Goal: Task Accomplishment & Management: Manage account settings

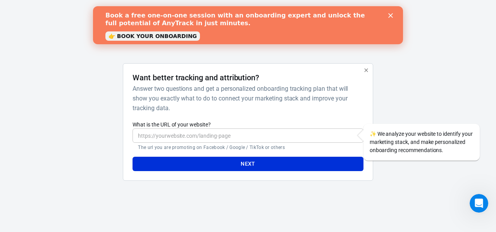
click at [294, 132] on input "What is the URL of your website?" at bounding box center [247, 135] width 230 height 14
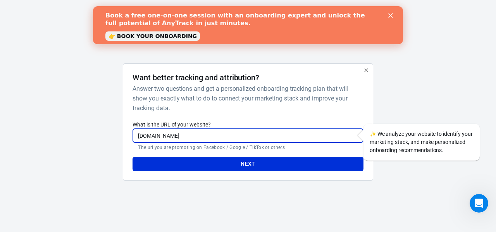
type input "herbatokmekhq.com"
click at [260, 167] on button "Next" at bounding box center [247, 163] width 230 height 14
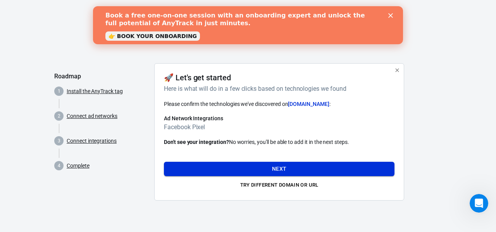
click at [366, 164] on button "Next" at bounding box center [279, 169] width 230 height 14
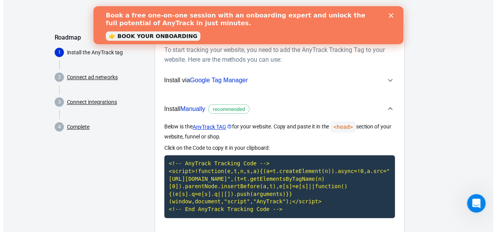
scroll to position [90, 0]
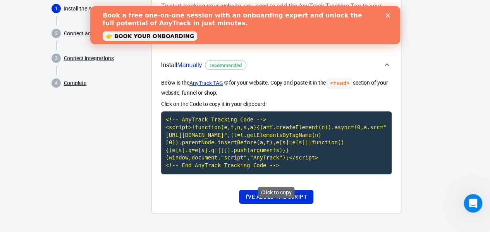
click at [312, 140] on code "<!-- AnyTrack Tracking Code --> <script>!function(e,t,n,s,a){(a=t.createElement…" at bounding box center [276, 142] width 230 height 62
click at [210, 128] on code "<!-- AnyTrack Tracking Code --> <script>!function(e,t,n,s,a){(a=t.createElement…" at bounding box center [276, 142] width 230 height 62
click at [225, 126] on code "<!-- AnyTrack Tracking Code --> <script>!function(e,t,n,s,a){(a=t.createElement…" at bounding box center [276, 142] width 230 height 62
click at [281, 193] on button "I've added the script" at bounding box center [276, 196] width 74 height 14
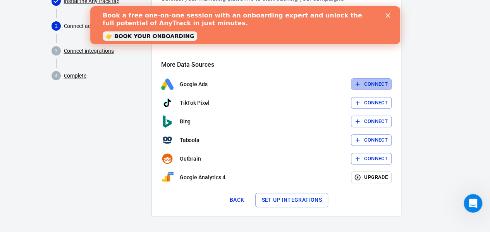
click at [368, 79] on button "Connect" at bounding box center [371, 84] width 41 height 12
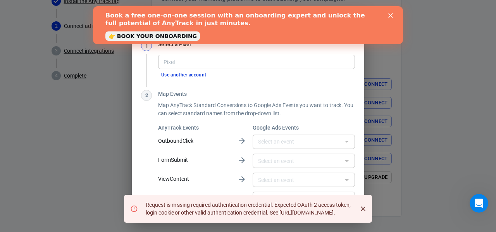
click at [390, 14] on polygon "Close" at bounding box center [390, 15] width 5 height 5
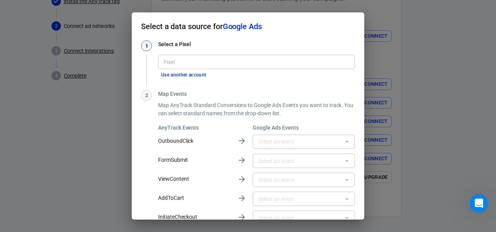
click at [409, 94] on div "Select a data source for Google Ads 1 Select a Pixel Pixel Pixel Use another ac…" at bounding box center [248, 116] width 496 height 232
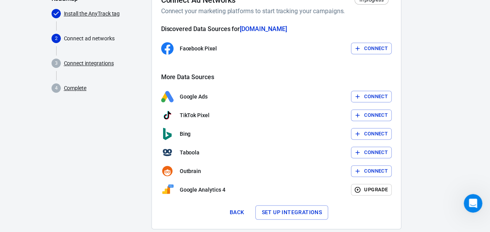
scroll to position [39, 0]
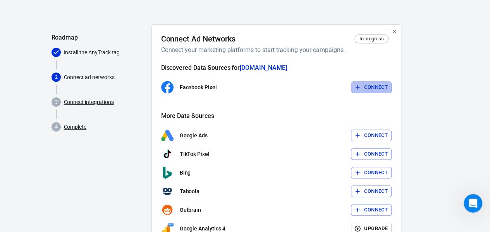
click at [370, 90] on button "Connect" at bounding box center [371, 87] width 41 height 12
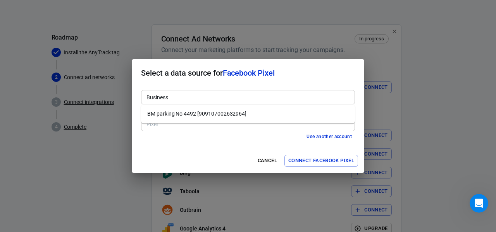
click at [209, 90] on div "Business" at bounding box center [248, 97] width 214 height 14
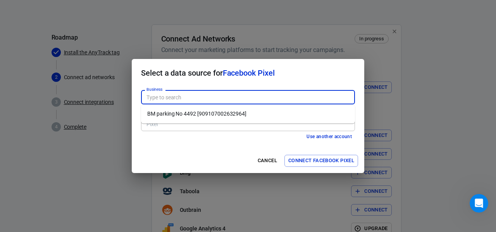
click at [210, 107] on li "BM parking No 4492 [909107002632964]" at bounding box center [248, 113] width 214 height 13
type input "BM parking No 4492 [909107002632964]"
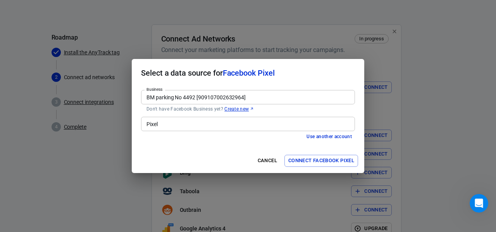
click at [211, 124] on input "Pixel" at bounding box center [247, 124] width 208 height 10
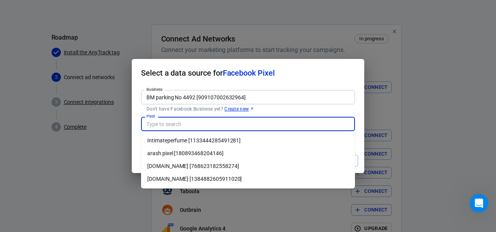
click at [228, 165] on li "herbatokmekhq.com [768623182558274]" at bounding box center [248, 166] width 214 height 13
type input "herbatokmekhq.com [768623182558274]"
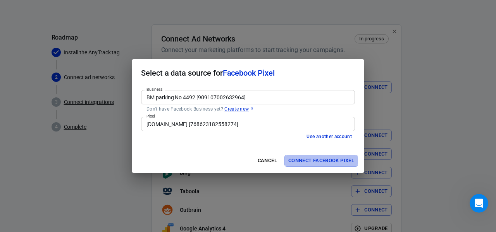
click at [298, 160] on button "Connect Facebook Pixel" at bounding box center [321, 161] width 74 height 12
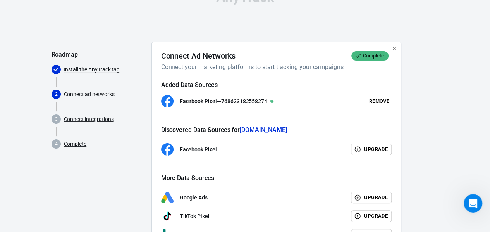
scroll to position [138, 0]
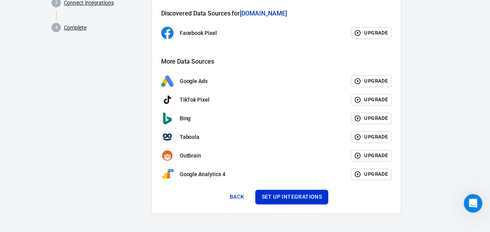
click at [306, 192] on button "Set up integrations" at bounding box center [291, 196] width 73 height 14
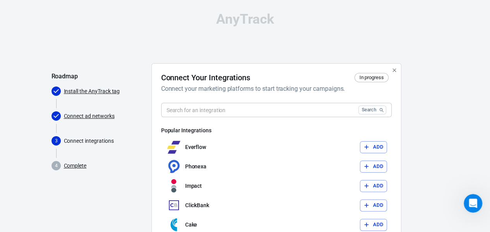
click at [260, 107] on input "text" at bounding box center [258, 110] width 194 height 14
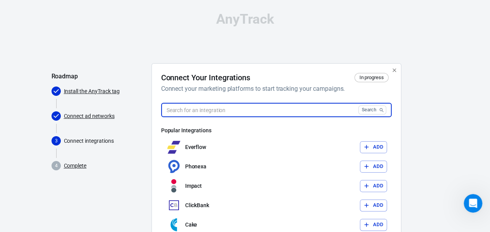
click at [266, 107] on input "text" at bounding box center [258, 110] width 194 height 14
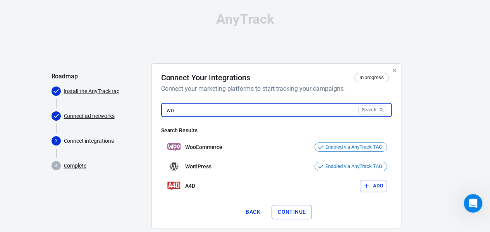
type input "w"
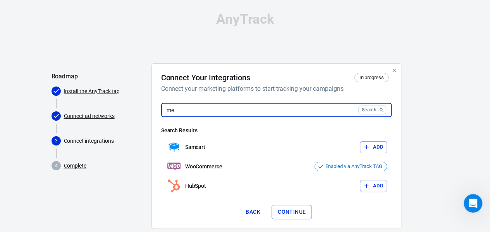
type input "m"
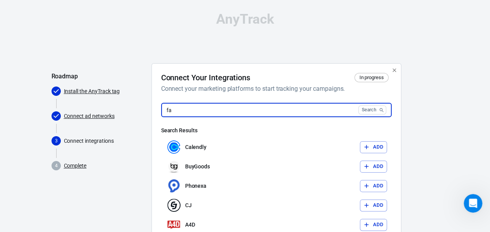
type input "f"
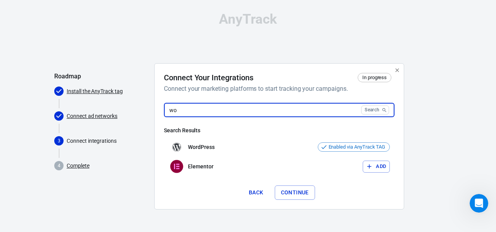
type input "w"
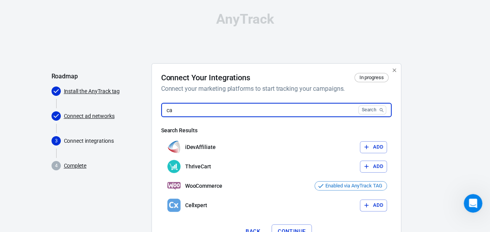
type input "c"
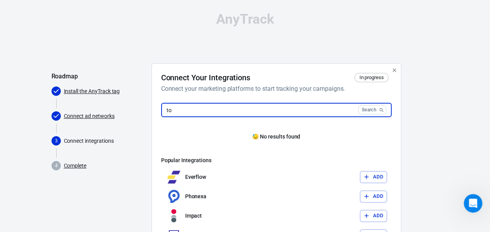
type input "t"
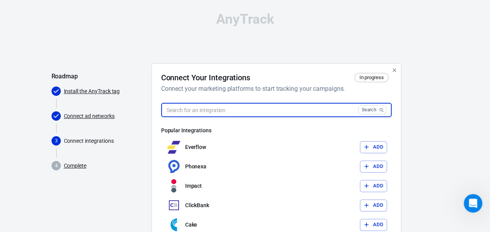
scroll to position [53, 0]
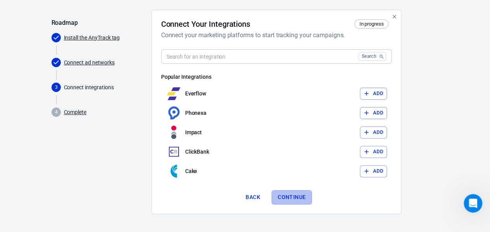
click at [302, 194] on button "Continue" at bounding box center [292, 197] width 40 height 14
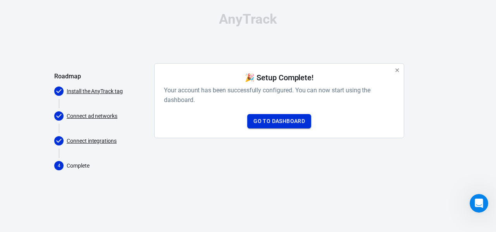
click at [268, 120] on link "Go to Dashboard" at bounding box center [279, 121] width 64 height 14
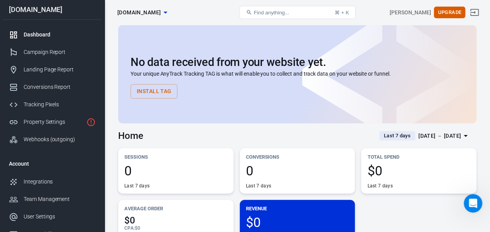
click at [170, 9] on icon "button" at bounding box center [165, 12] width 9 height 9
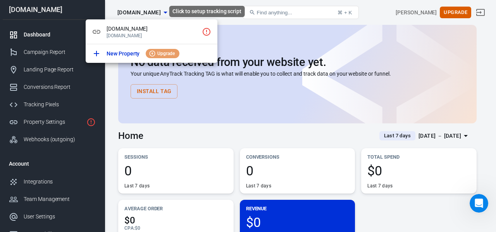
click at [208, 30] on icon "Click to setup tracking script" at bounding box center [206, 31] width 9 height 9
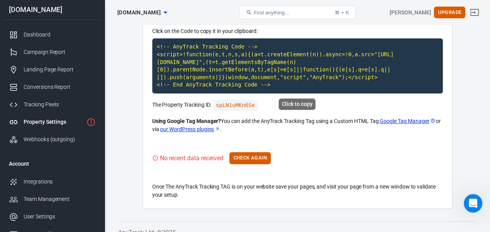
scroll to position [87, 0]
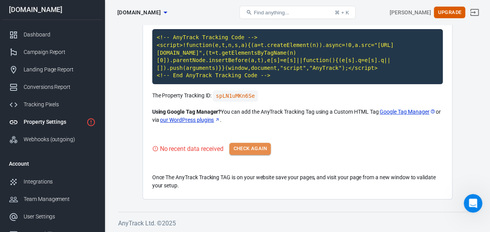
click at [258, 151] on button "Check Again" at bounding box center [249, 149] width 41 height 12
click at [239, 148] on button "Check Again" at bounding box center [249, 149] width 41 height 12
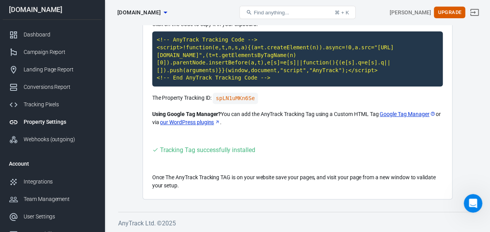
scroll to position [0, 0]
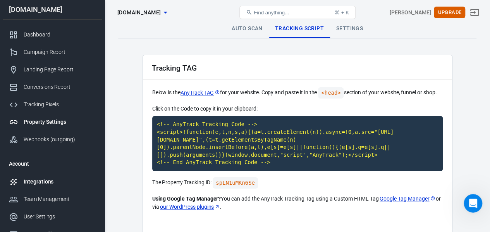
click at [65, 179] on div "Integrations" at bounding box center [60, 181] width 72 height 8
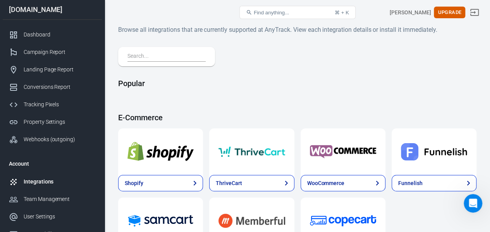
click at [182, 54] on input "text" at bounding box center [164, 57] width 75 height 10
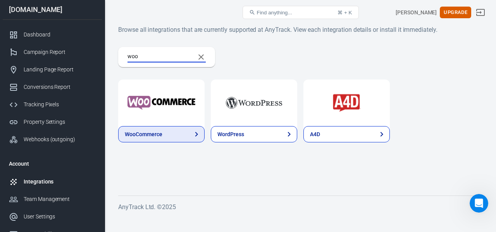
type input "woo"
click at [175, 136] on link "WooCommerce" at bounding box center [161, 134] width 86 height 16
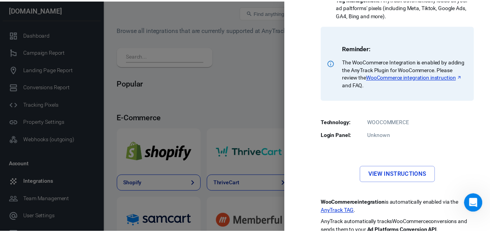
scroll to position [250, 0]
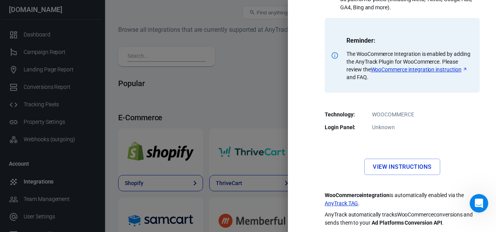
click at [402, 164] on link "View Instructions" at bounding box center [402, 166] width 76 height 16
click at [234, 72] on div at bounding box center [248, 116] width 496 height 232
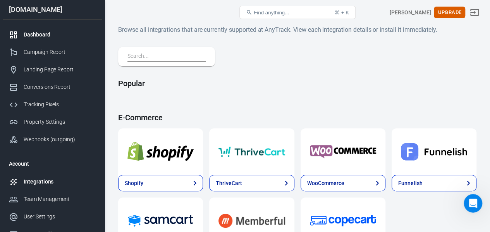
click at [37, 38] on link "Dashboard" at bounding box center [52, 34] width 99 height 17
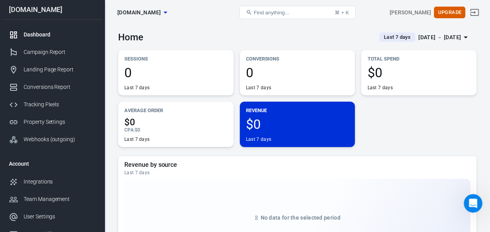
click at [161, 10] on span "herbatokmekhq.com" at bounding box center [138, 13] width 43 height 10
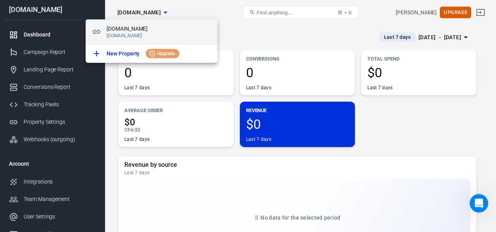
click at [128, 32] on span "herbatokmekhq.com" at bounding box center [159, 29] width 105 height 8
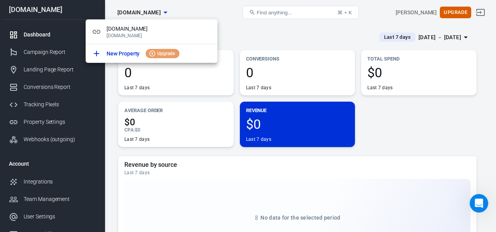
click at [241, 31] on div at bounding box center [248, 116] width 496 height 232
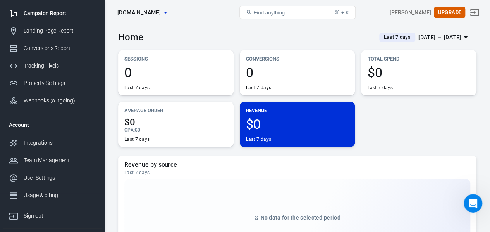
scroll to position [74, 0]
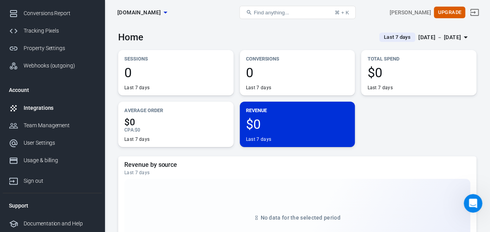
click at [56, 106] on div "Integrations" at bounding box center [60, 108] width 72 height 8
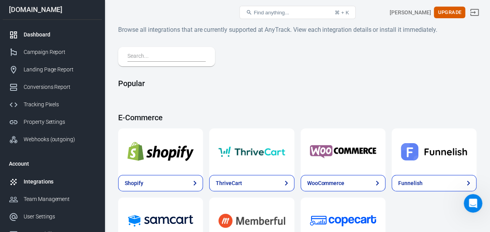
click at [57, 33] on div "Dashboard" at bounding box center [60, 35] width 72 height 8
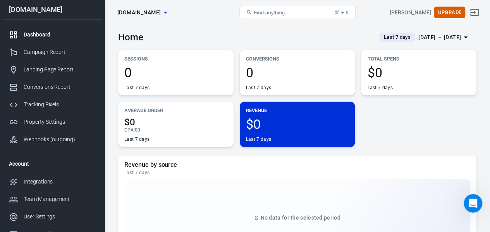
click at [274, 11] on span "Find anything..." at bounding box center [271, 13] width 35 height 6
click at [295, 14] on button "Find anything... ⌘ + K" at bounding box center [297, 12] width 116 height 13
click at [289, 13] on span "Find anything..." at bounding box center [271, 13] width 35 height 6
click at [288, 18] on button "Find anything... ⌘ + K" at bounding box center [297, 12] width 116 height 13
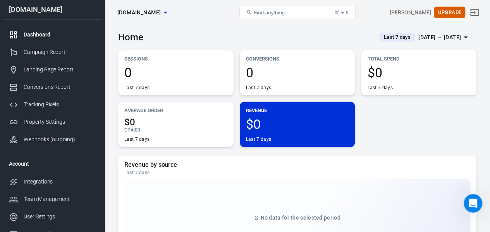
click at [288, 18] on button "Find anything... ⌘ + K" at bounding box center [297, 12] width 116 height 13
click at [256, 14] on span "Find anything..." at bounding box center [271, 13] width 35 height 6
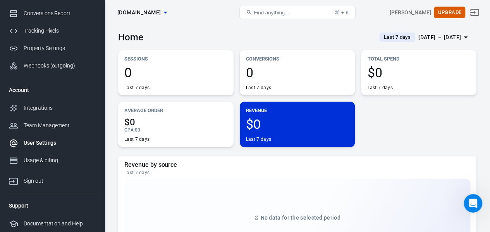
click at [48, 138] on link "User Settings" at bounding box center [52, 142] width 99 height 17
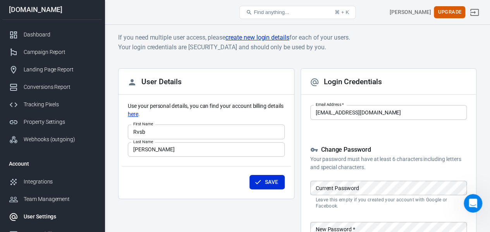
click at [152, 133] on input "Rvsb" at bounding box center [206, 131] width 157 height 14
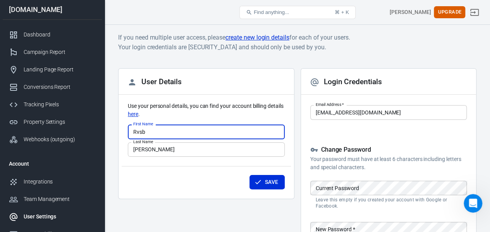
drag, startPoint x: 153, startPoint y: 132, endPoint x: 125, endPoint y: 135, distance: 28.4
click at [125, 135] on div "User Details Use your personal details, you can find your account billing detai…" at bounding box center [206, 133] width 176 height 131
type input "Ahmad"
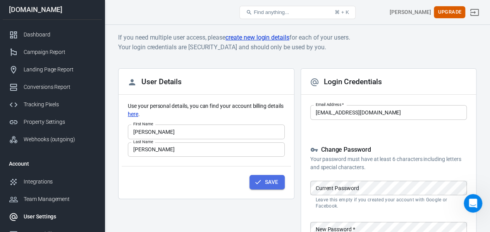
click at [262, 180] on button "Save" at bounding box center [266, 182] width 35 height 14
click at [36, 50] on div "Campaign Report" at bounding box center [60, 52] width 72 height 8
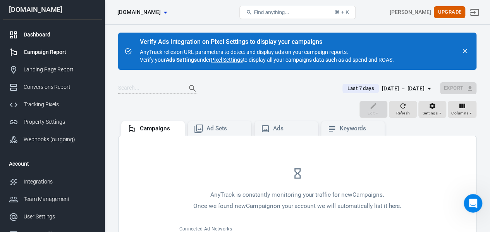
click at [51, 35] on div "Dashboard" at bounding box center [60, 35] width 72 height 8
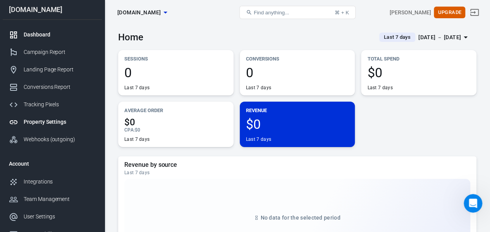
click at [58, 122] on div "Property Settings" at bounding box center [60, 122] width 72 height 8
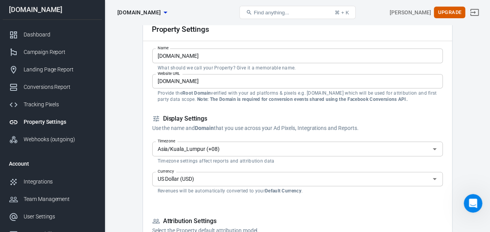
scroll to position [77, 0]
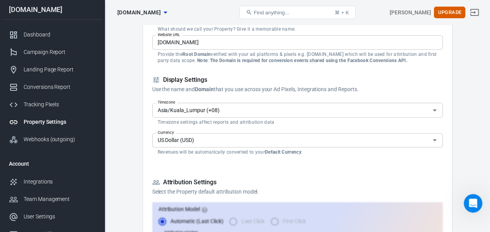
click at [241, 143] on input "US Dollar (USD)" at bounding box center [291, 140] width 273 height 10
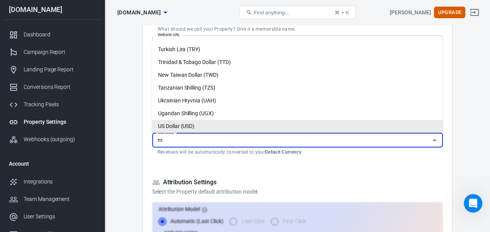
scroll to position [0, 0]
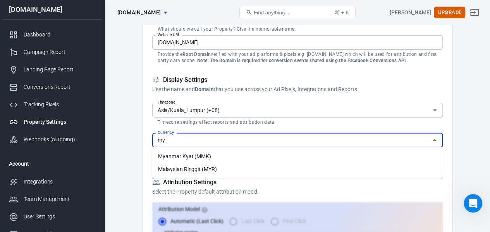
click at [260, 167] on li "Malaysian Ringgit (MYR)" at bounding box center [297, 169] width 291 height 13
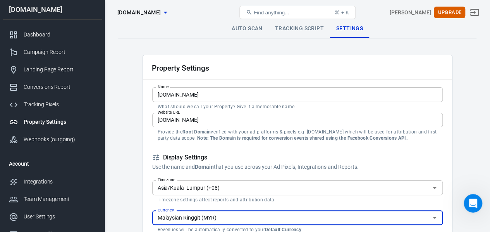
type input "Malaysian Ringgit (MYR)"
click at [312, 28] on link "Tracking Script" at bounding box center [299, 28] width 61 height 19
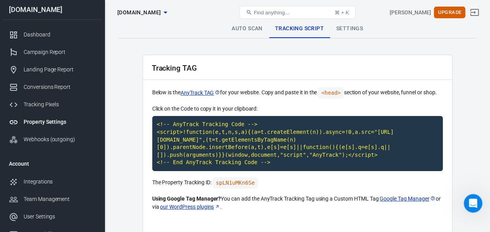
scroll to position [77, 0]
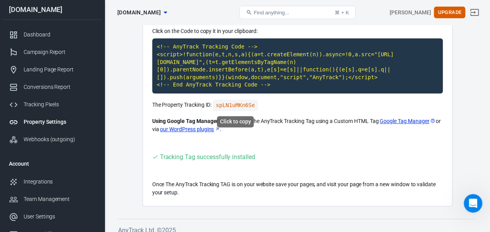
click at [249, 103] on code "spLN1uMKn6Se" at bounding box center [235, 105] width 45 height 11
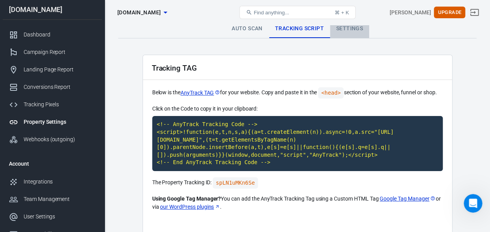
click at [342, 30] on link "Settings" at bounding box center [349, 28] width 39 height 19
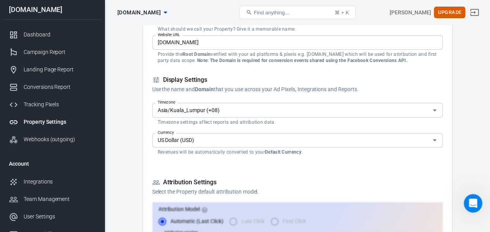
scroll to position [116, 0]
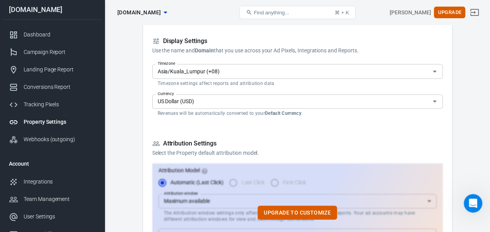
click at [323, 103] on input "US Dollar (USD)" at bounding box center [291, 101] width 273 height 10
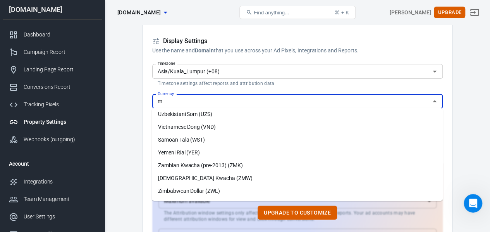
scroll to position [0, 0]
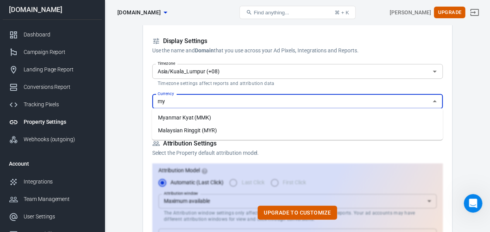
click at [286, 131] on li "Malaysian Ringgit (MYR)" at bounding box center [297, 130] width 291 height 13
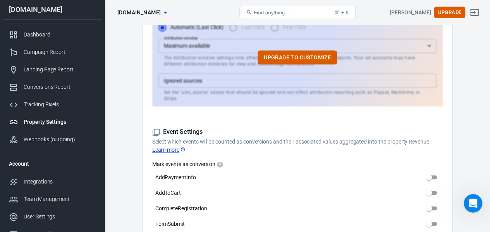
scroll to position [310, 0]
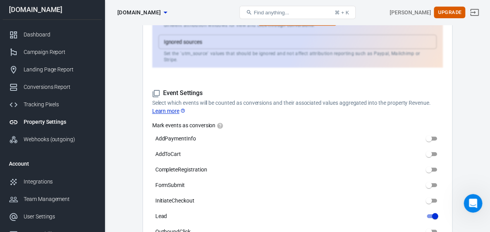
type input "Malaysian Ringgit (MYR)"
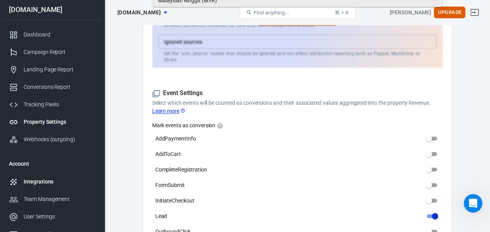
click at [73, 180] on div "Integrations" at bounding box center [60, 181] width 72 height 8
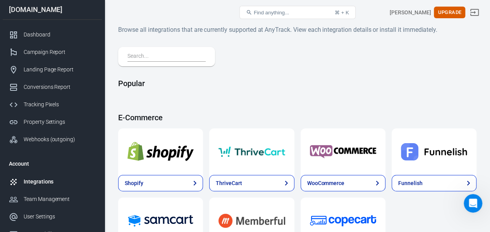
click at [160, 53] on input "text" at bounding box center [164, 57] width 75 height 10
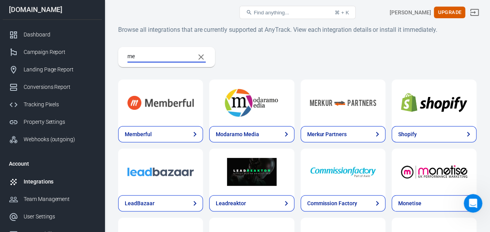
type input "m"
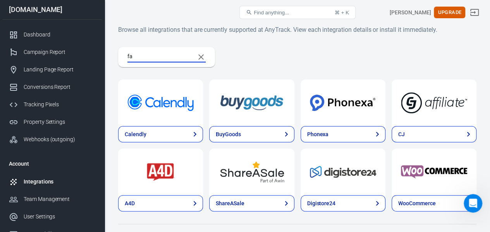
type input "f"
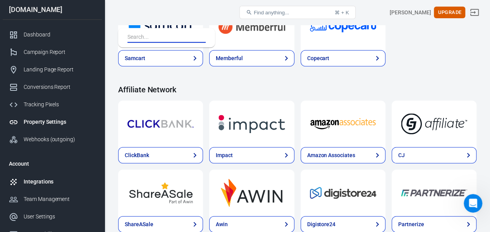
click at [59, 119] on div "Property Settings" at bounding box center [60, 122] width 72 height 8
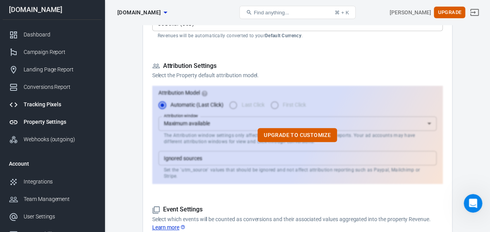
click at [68, 105] on div "Tracking Pixels" at bounding box center [60, 104] width 72 height 8
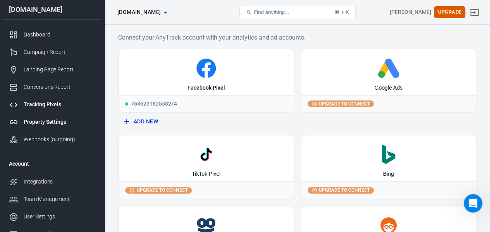
click at [51, 124] on div "Property Settings" at bounding box center [60, 122] width 72 height 8
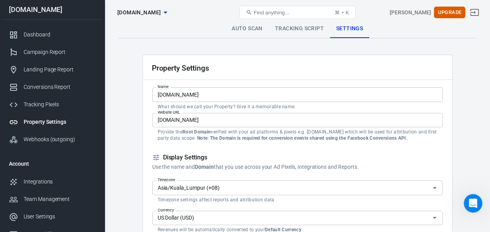
click at [230, 29] on link "Auto Scan" at bounding box center [246, 28] width 43 height 19
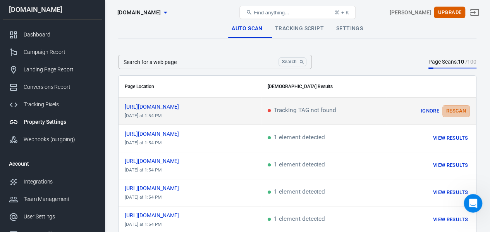
click at [459, 109] on button "Rescan" at bounding box center [456, 111] width 28 height 12
click at [352, 32] on link "Settings" at bounding box center [349, 28] width 39 height 19
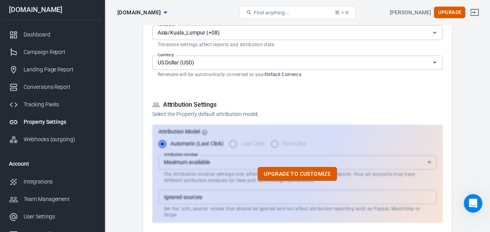
scroll to position [116, 0]
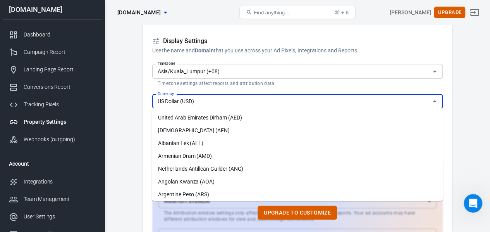
click at [309, 99] on input "US Dollar (USD)" at bounding box center [291, 101] width 273 height 10
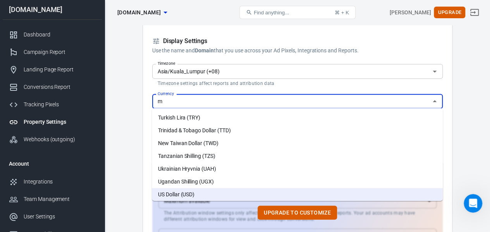
scroll to position [0, 0]
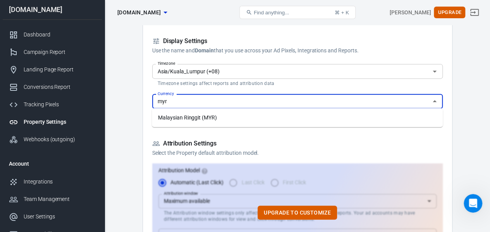
click at [256, 117] on li "Malaysian Ringgit (MYR)" at bounding box center [297, 117] width 291 height 13
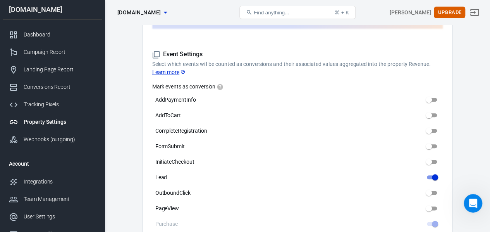
scroll to position [310, 0]
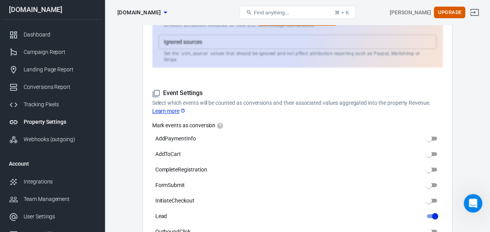
type input "Malaysian Ringgit (MYR)"
click at [157, 89] on icon at bounding box center [156, 93] width 8 height 8
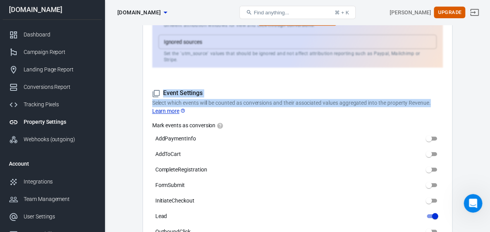
drag, startPoint x: 162, startPoint y: 87, endPoint x: 447, endPoint y: 95, distance: 285.6
click at [447, 95] on div "Property Settings Name herbatokmekhq.com Name What should we call your Property…" at bounding box center [298, 71] width 310 height 652
copy div "Event Settings Select which events will be counted as conversions and their ass…"
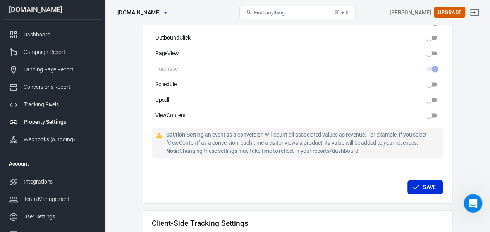
drag, startPoint x: 166, startPoint y: 129, endPoint x: 369, endPoint y: 146, distance: 203.7
click at [369, 146] on div "Caution: Setting an event as a conversion will count all associated values as r…" at bounding box center [302, 143] width 273 height 24
copy div "Caution: Setting an event as a conversion will count all associated values as r…"
click at [479, 97] on div "Auto Scan Tracking Script Settings Property Settings Name herbatokmekhq.com Nam…" at bounding box center [297, 37] width 385 height 1033
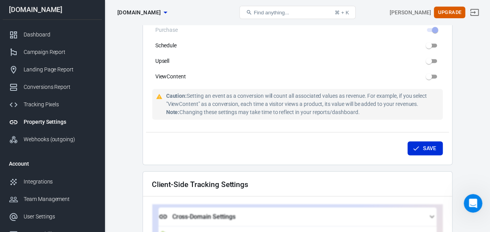
scroll to position [581, 0]
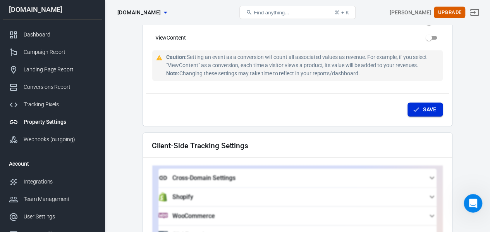
click at [429, 102] on button "Save" at bounding box center [424, 109] width 35 height 14
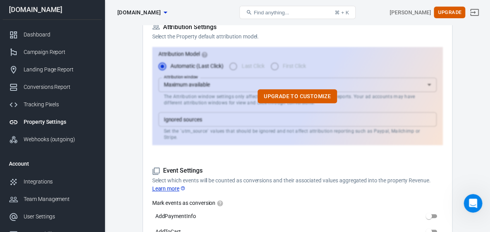
scroll to position [0, 0]
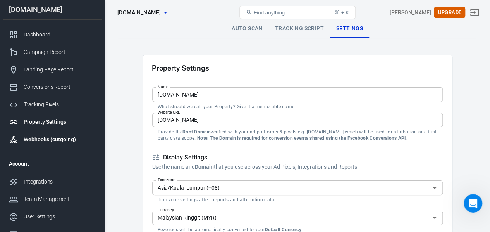
click at [58, 139] on div "Webhooks (outgoing)" at bounding box center [60, 139] width 72 height 8
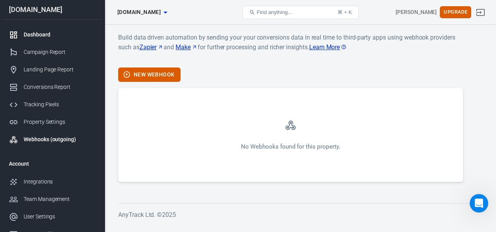
click at [46, 34] on div "Dashboard" at bounding box center [60, 35] width 72 height 8
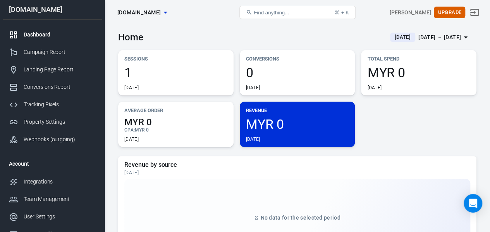
click at [184, 72] on span "1" at bounding box center [175, 72] width 103 height 13
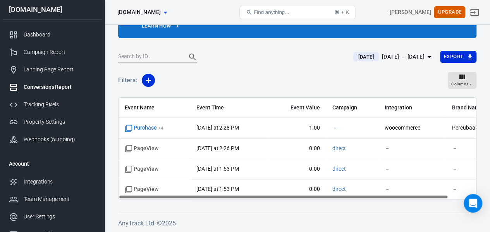
drag, startPoint x: 259, startPoint y: 195, endPoint x: 224, endPoint y: 193, distance: 34.9
click at [224, 193] on div "Event Name Event Time Event Value Campaign Integration Brand Name Purchase + 4 …" at bounding box center [297, 148] width 358 height 102
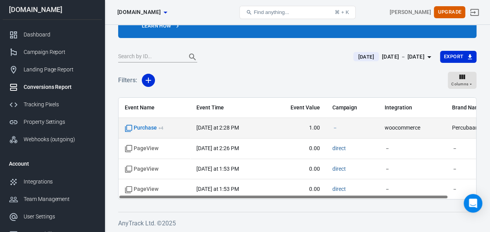
click at [203, 126] on time "today at 2:28 PM" at bounding box center [217, 127] width 43 height 6
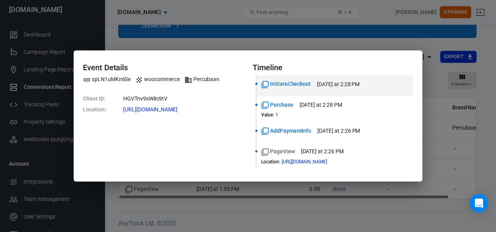
click at [266, 20] on div "Event Details spLN1uMKn6Se woocommerce Percubaan Client ID : HGVTnv9sW8c9tV Loc…" at bounding box center [248, 116] width 496 height 232
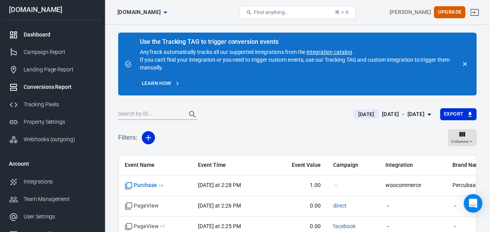
click at [46, 32] on div "Dashboard" at bounding box center [60, 35] width 72 height 8
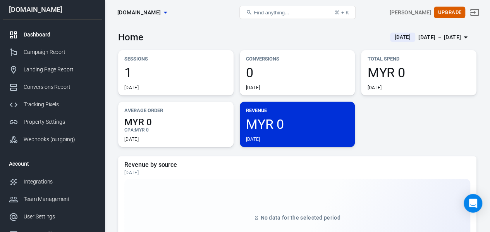
click at [280, 122] on span "MYR 0" at bounding box center [297, 123] width 103 height 13
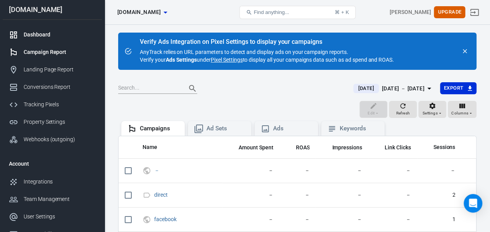
click at [30, 32] on div "Dashboard" at bounding box center [60, 35] width 72 height 8
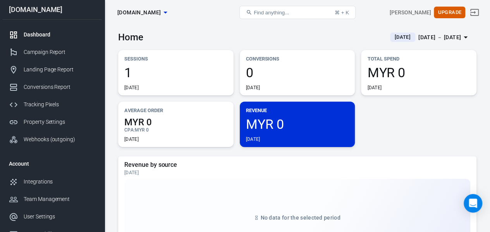
click at [278, 120] on span "MYR 0" at bounding box center [297, 123] width 103 height 13
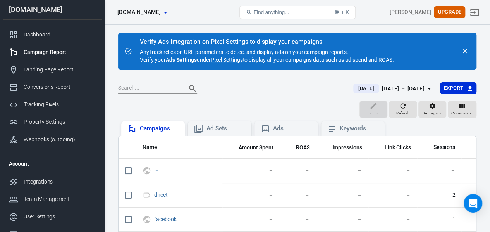
click at [148, 134] on div "Campaigns" at bounding box center [153, 128] width 64 height 15
drag, startPoint x: 293, startPoint y: 110, endPoint x: 277, endPoint y: 115, distance: 16.2
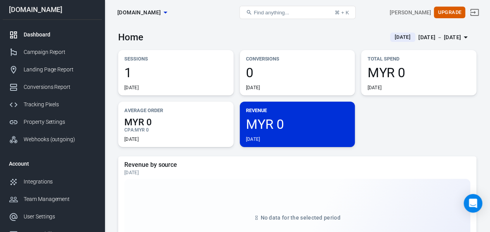
click at [34, 36] on div "Dashboard" at bounding box center [60, 35] width 72 height 8
click at [60, 88] on div "Conversions Report" at bounding box center [60, 87] width 72 height 8
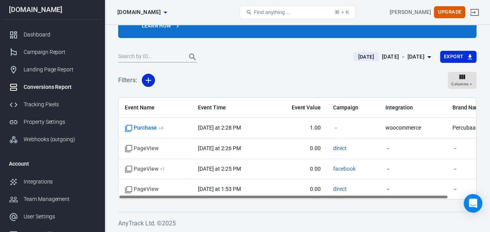
scroll to position [74, 0]
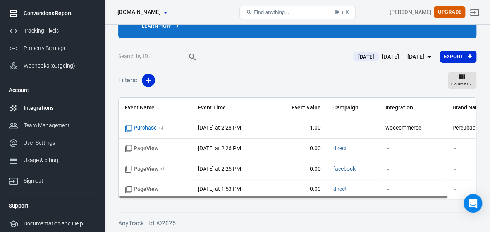
click at [50, 105] on div "Integrations" at bounding box center [60, 108] width 72 height 8
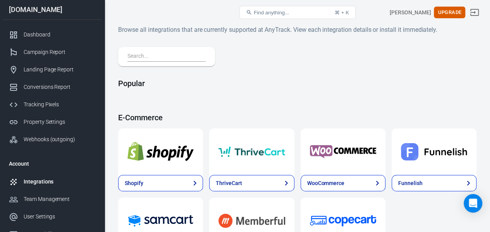
click at [160, 55] on input "text" at bounding box center [164, 57] width 75 height 10
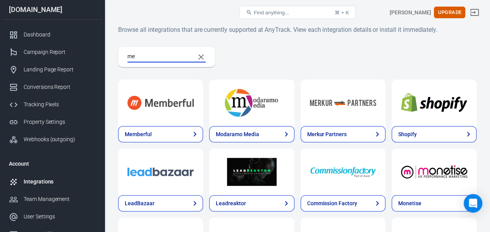
type input "m"
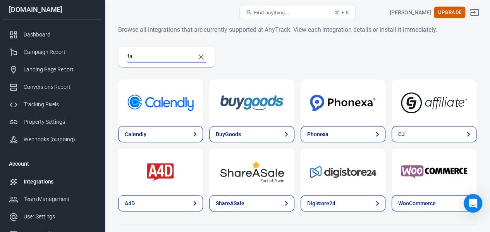
type input "f"
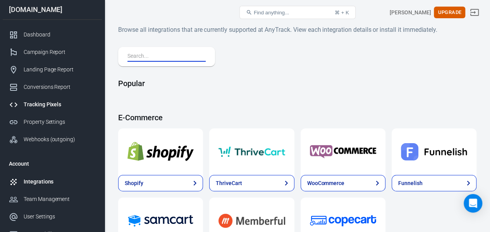
click at [48, 105] on div "Tracking Pixels" at bounding box center [60, 104] width 72 height 8
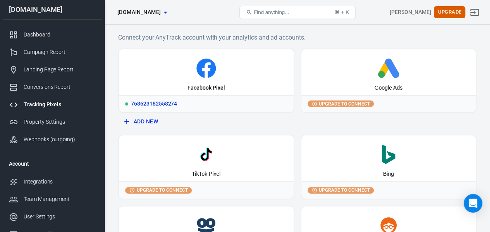
click at [218, 66] on icon at bounding box center [206, 67] width 168 height 19
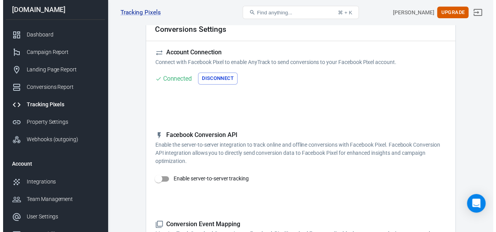
scroll to position [77, 0]
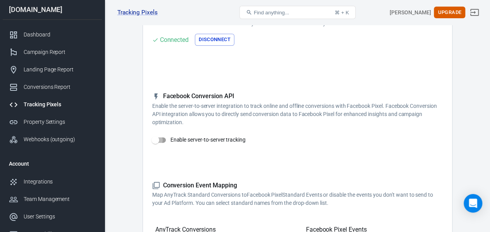
click at [160, 138] on input "Enable server-to-server tracking" at bounding box center [155, 139] width 44 height 15
checkbox input "false"
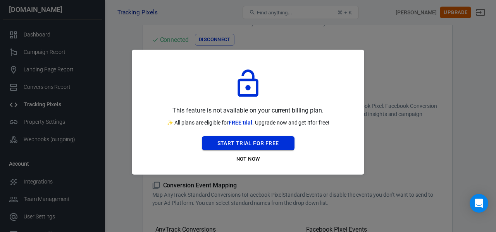
click at [284, 139] on button "Start Trial For Free" at bounding box center [248, 143] width 93 height 14
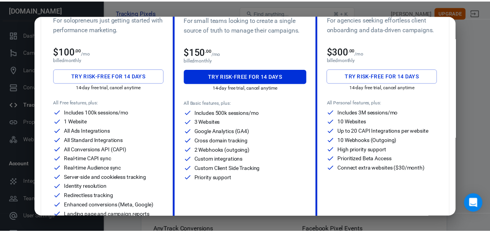
scroll to position [0, 0]
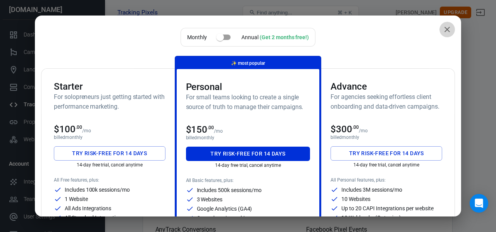
click at [442, 27] on icon "close" at bounding box center [446, 29] width 9 height 9
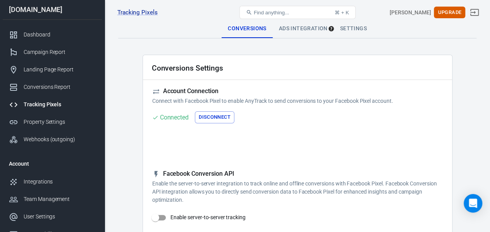
click at [307, 29] on div "Ads Integration" at bounding box center [303, 28] width 61 height 19
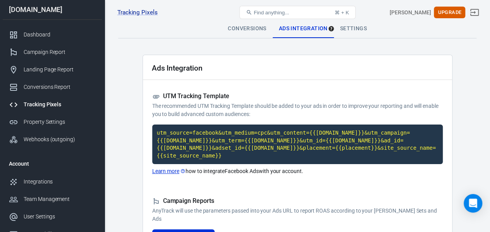
click at [354, 26] on div "Settings" at bounding box center [353, 28] width 39 height 19
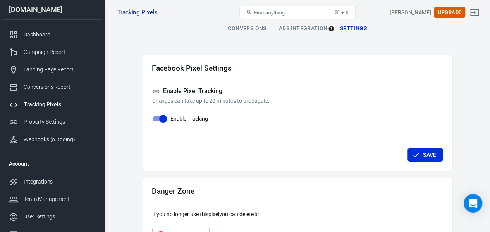
click at [306, 31] on div "Ads Integration" at bounding box center [303, 28] width 61 height 19
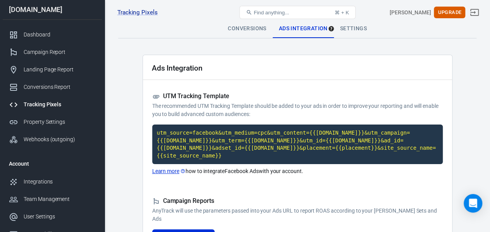
click at [257, 28] on div "Conversions" at bounding box center [247, 28] width 51 height 19
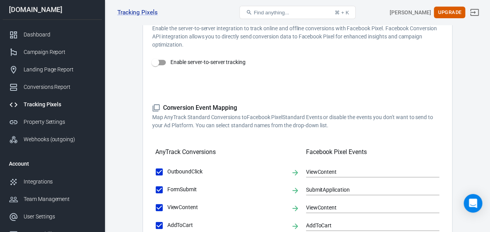
scroll to position [77, 0]
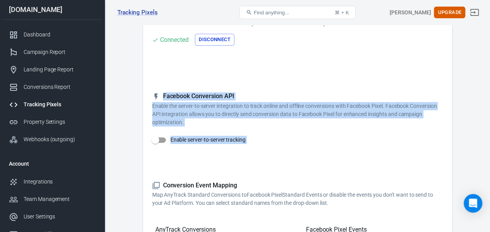
drag, startPoint x: 141, startPoint y: 86, endPoint x: 278, endPoint y: 149, distance: 150.6
copy div "Facebook Conversion API Enable the server-to-server integration to track online…"
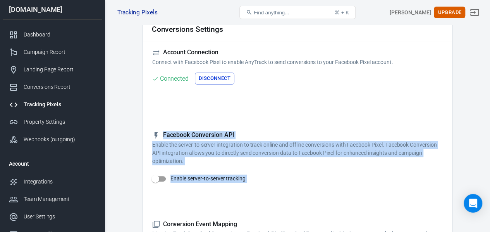
scroll to position [0, 0]
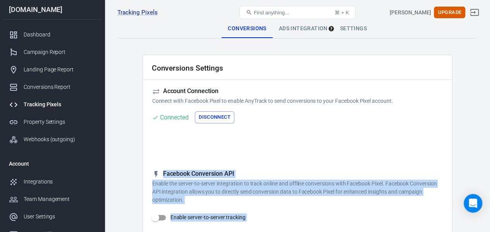
click at [315, 95] on h5 "Account Connection" at bounding box center [297, 91] width 290 height 8
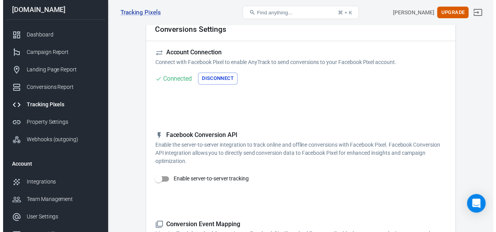
scroll to position [77, 0]
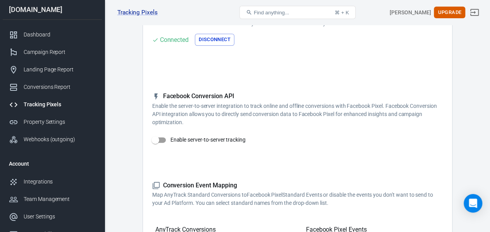
click at [160, 138] on input "Enable server-to-server tracking" at bounding box center [155, 139] width 44 height 15
checkbox input "false"
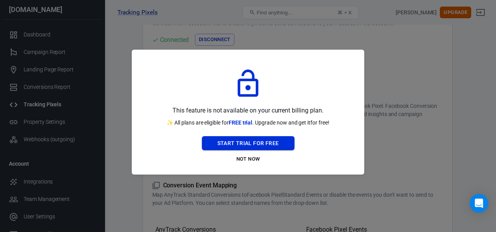
click at [260, 141] on button "Start Trial For Free" at bounding box center [248, 143] width 93 height 14
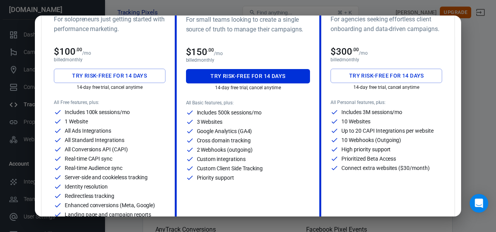
scroll to position [0, 0]
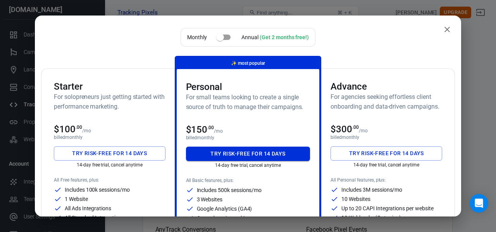
click at [250, 153] on button "Try risk-free for 14 days" at bounding box center [248, 153] width 124 height 14
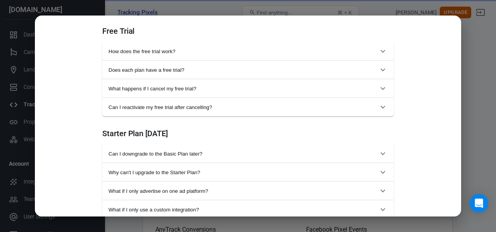
scroll to position [465, 0]
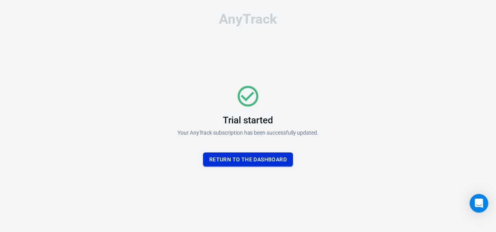
click at [230, 162] on button "Return To the dashboard" at bounding box center [248, 159] width 90 height 14
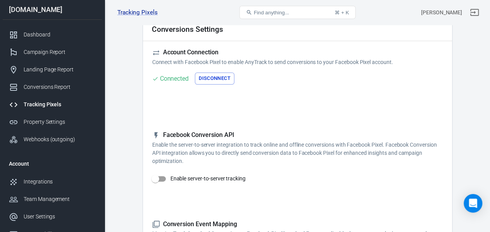
scroll to position [77, 0]
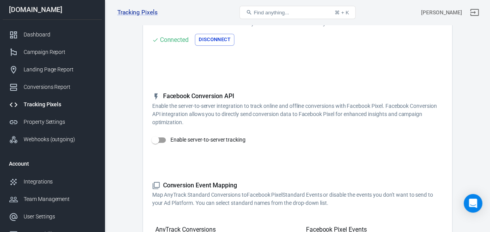
click at [159, 141] on input "Enable server-to-server tracking" at bounding box center [155, 139] width 44 height 15
checkbox input "true"
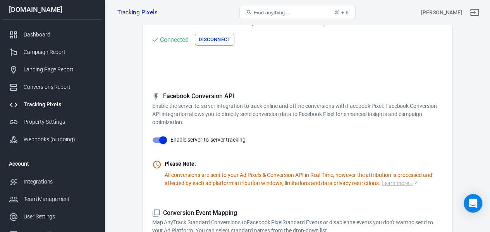
scroll to position [155, 0]
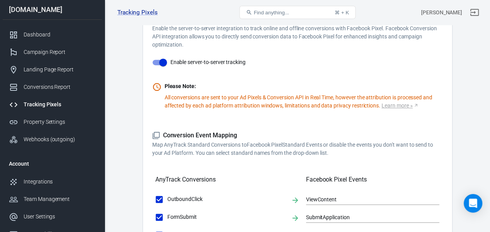
click at [459, 82] on main "Conversions Ads Integration Settings Conversions Settings Account Connection Co…" at bounding box center [297, 192] width 358 height 657
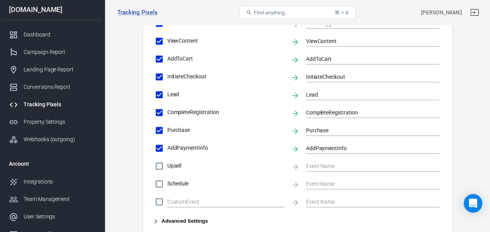
scroll to position [478, 0]
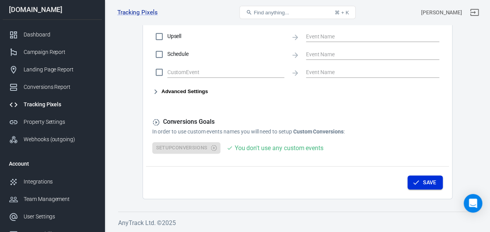
click at [426, 182] on button "Save" at bounding box center [424, 182] width 35 height 14
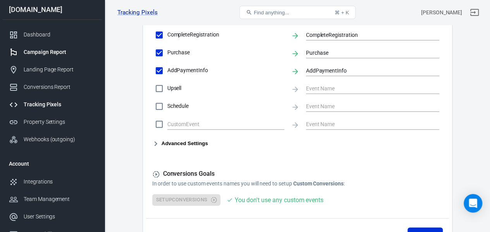
scroll to position [387, 0]
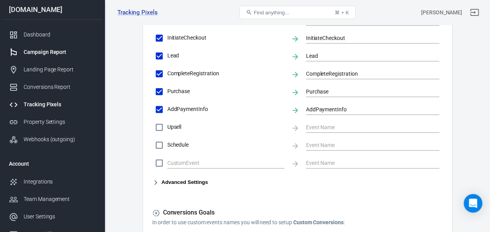
click at [53, 52] on div "Campaign Report" at bounding box center [60, 52] width 72 height 8
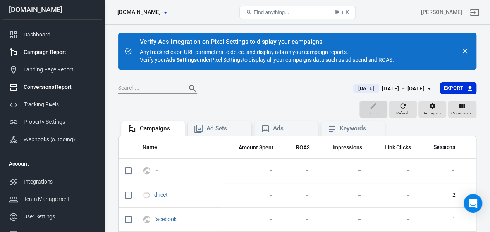
click at [47, 85] on div "Conversions Report" at bounding box center [60, 87] width 72 height 8
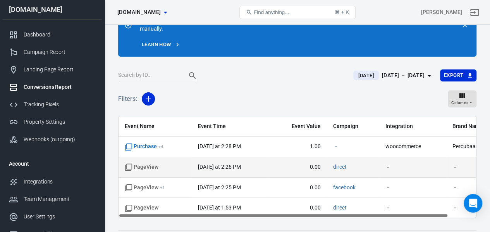
scroll to position [57, 0]
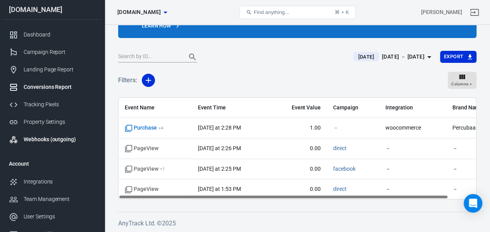
click at [59, 140] on div "Webhooks (outgoing)" at bounding box center [60, 139] width 72 height 8
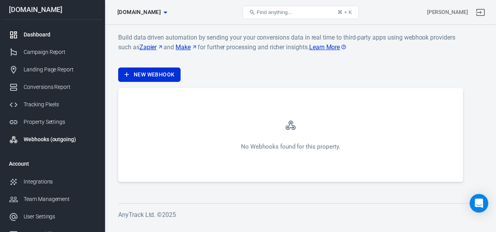
click at [48, 36] on div "Dashboard" at bounding box center [60, 35] width 72 height 8
